Goal: Navigation & Orientation: Find specific page/section

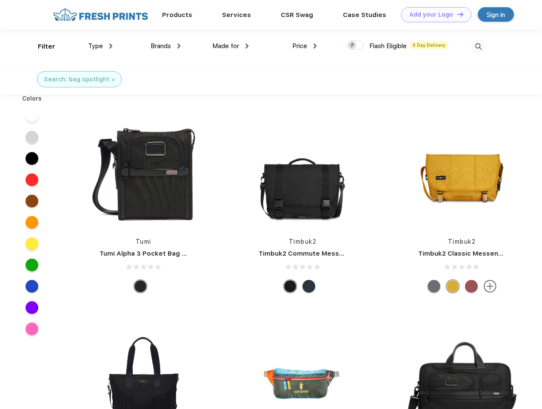
scroll to position [0, 0]
click at [433, 14] on link "Add your Logo Design Tool" at bounding box center [436, 14] width 70 height 15
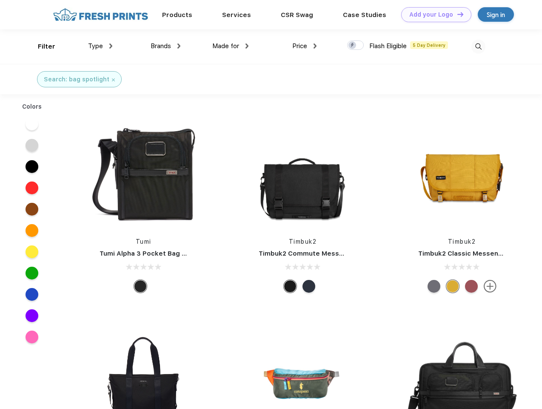
click at [0, 0] on div "Design Tool" at bounding box center [0, 0] width 0 height 0
click at [457, 14] on link "Add your Logo Design Tool" at bounding box center [436, 14] width 70 height 15
click at [41, 46] on div "Filter" at bounding box center [46, 47] width 17 height 10
click at [100, 46] on span "Type" at bounding box center [95, 46] width 15 height 8
click at [166, 46] on span "Brands" at bounding box center [161, 46] width 20 height 8
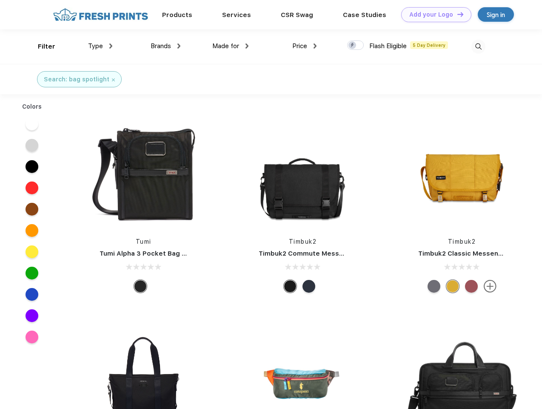
click at [231, 46] on span "Made for" at bounding box center [225, 46] width 27 height 8
click at [305, 46] on span "Price" at bounding box center [299, 46] width 15 height 8
click at [356, 46] on div at bounding box center [355, 44] width 17 height 9
click at [353, 46] on input "checkbox" at bounding box center [350, 43] width 6 height 6
click at [478, 46] on img at bounding box center [479, 47] width 14 height 14
